Goal: Navigation & Orientation: Find specific page/section

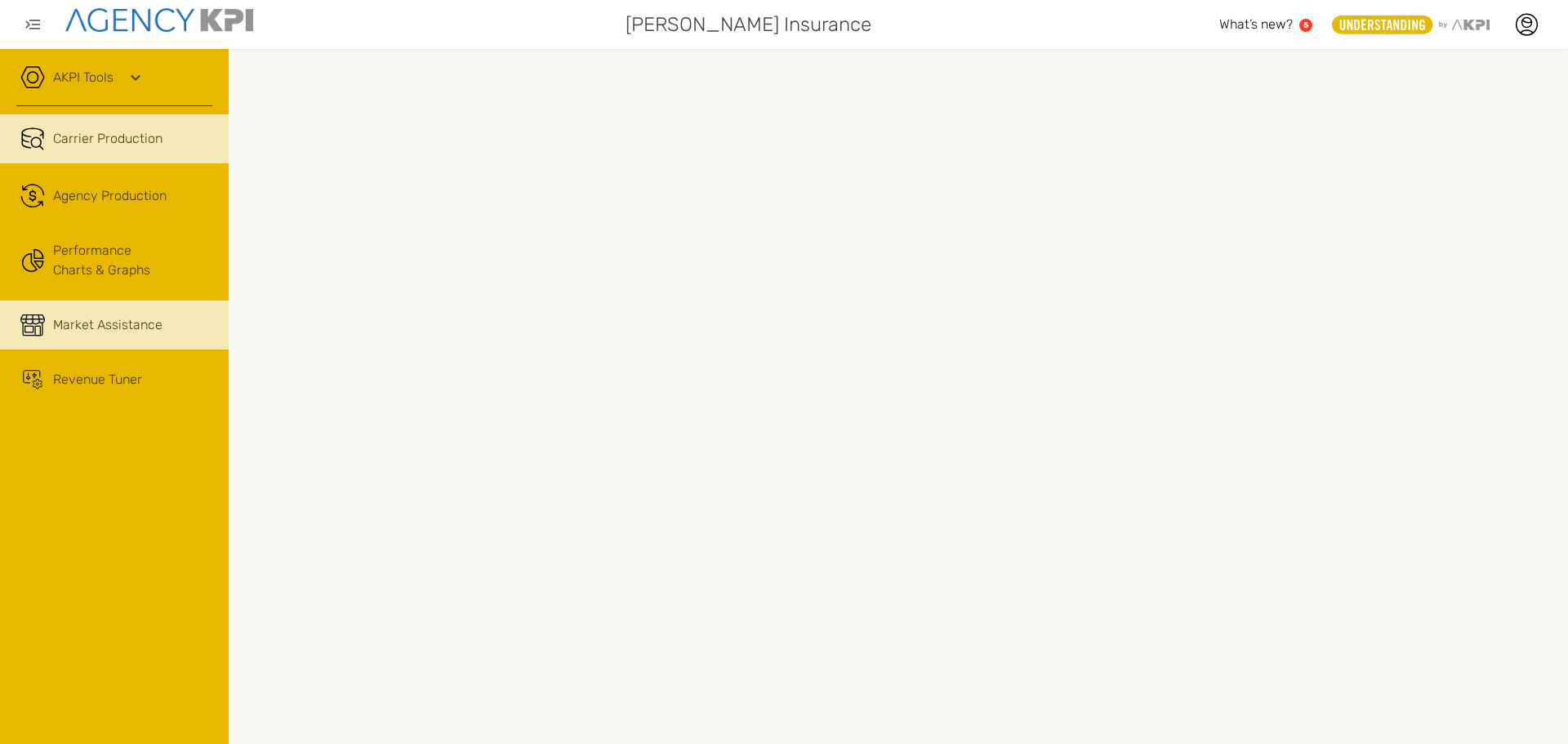
click at [107, 323] on span "Market Assistance" at bounding box center [107, 325] width 109 height 20
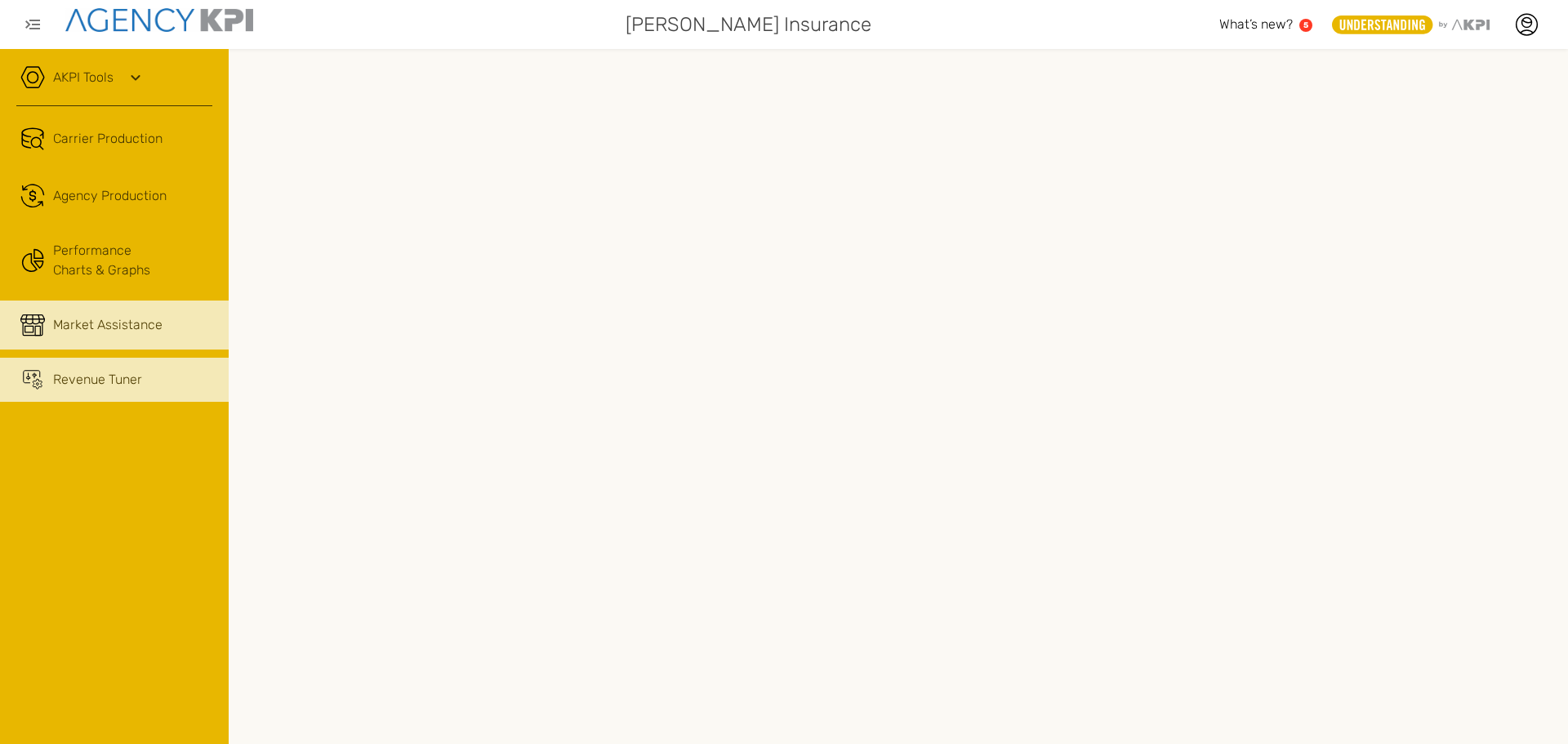
click at [79, 380] on span "Revenue Tuner" at bounding box center [98, 380] width 89 height 20
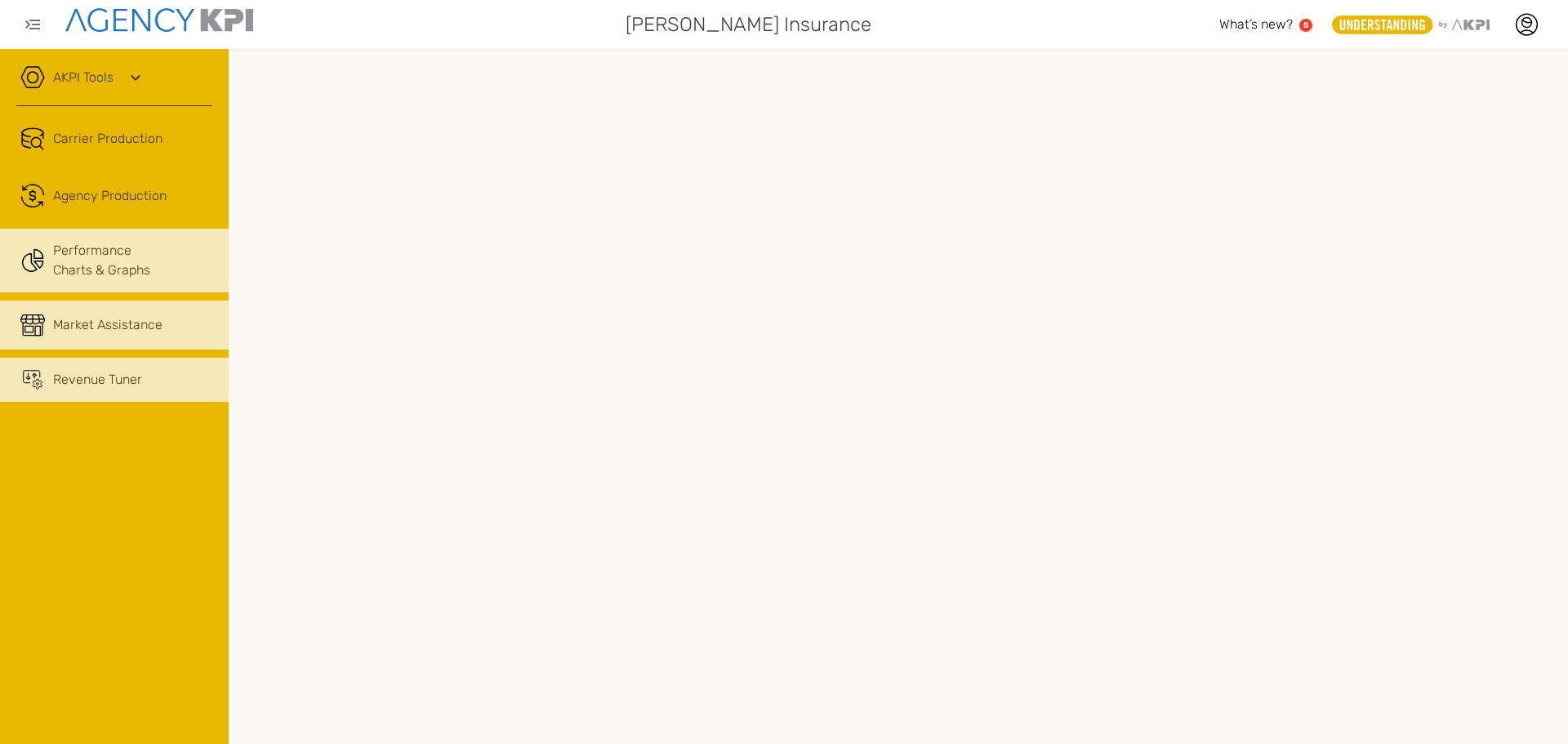
click at [157, 277] on link "Performance Charts & Graphs" at bounding box center [114, 260] width 229 height 64
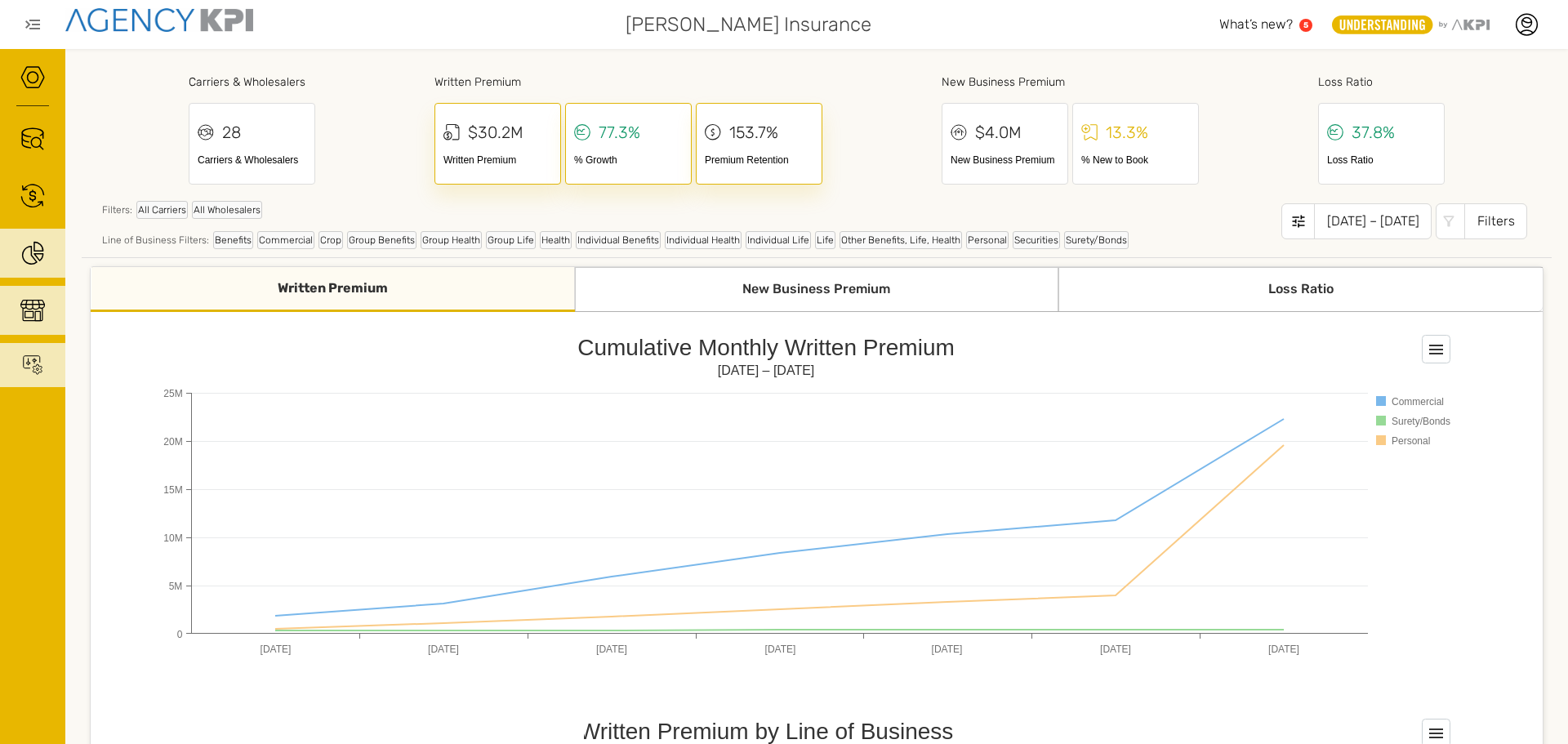
scroll to position [82, 0]
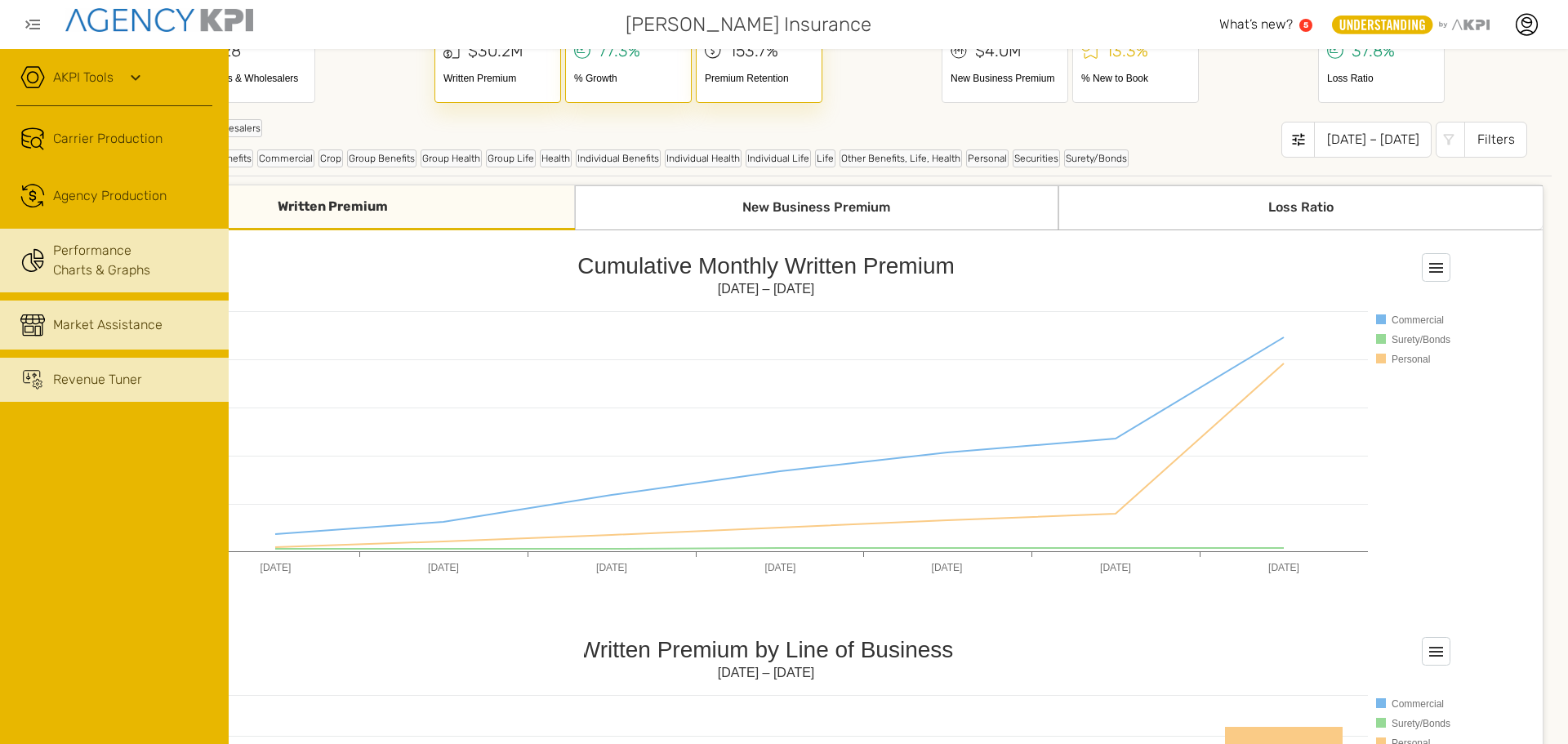
click at [129, 327] on span "Market Assistance" at bounding box center [107, 325] width 109 height 20
